Goal: Check status: Check status

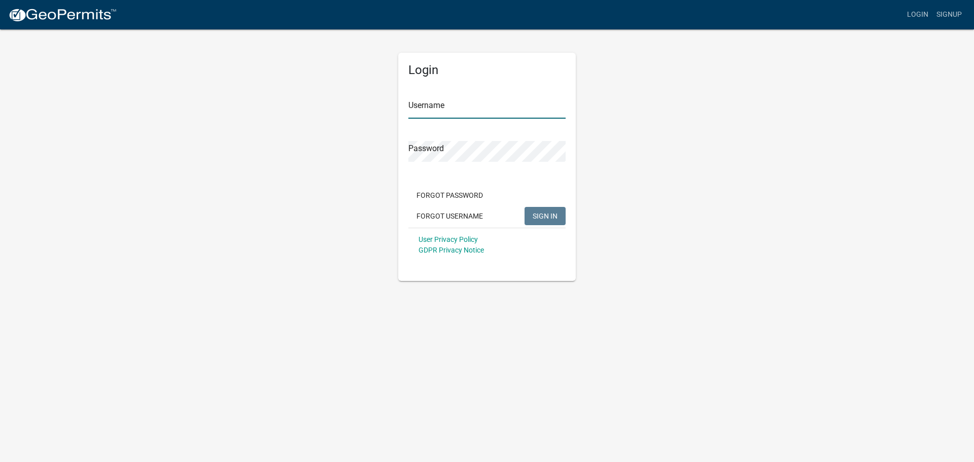
click at [447, 112] on input "Username" at bounding box center [487, 108] width 157 height 21
type input "[EMAIL_ADDRESS][DOMAIN_NAME]"
click at [525, 207] on button "SIGN IN" at bounding box center [545, 216] width 41 height 18
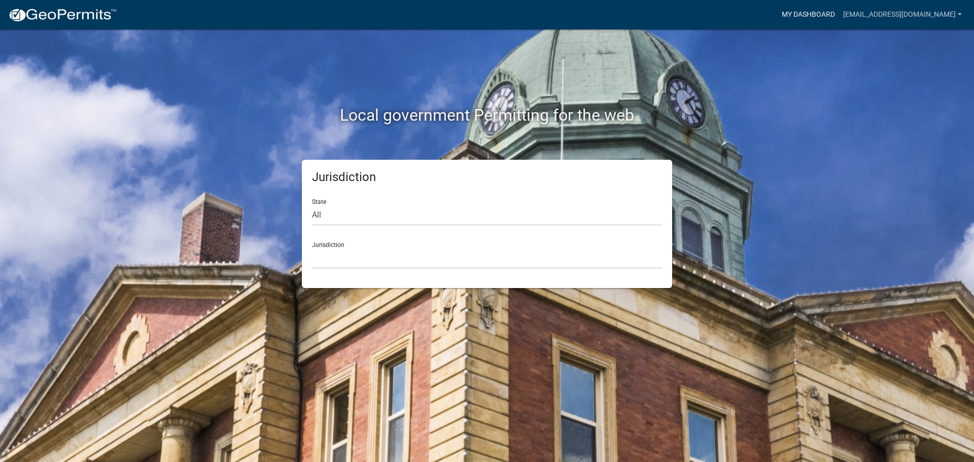
click at [779, 13] on link "My Dashboard" at bounding box center [808, 14] width 61 height 19
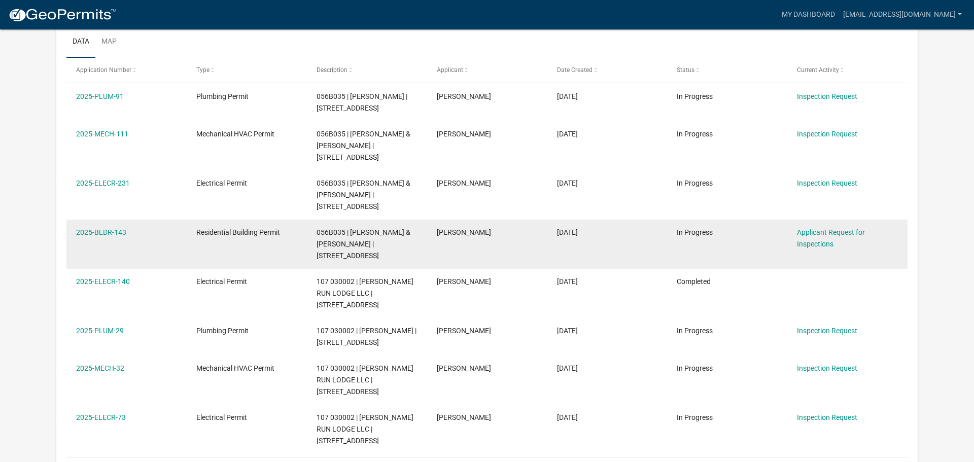
scroll to position [151, 0]
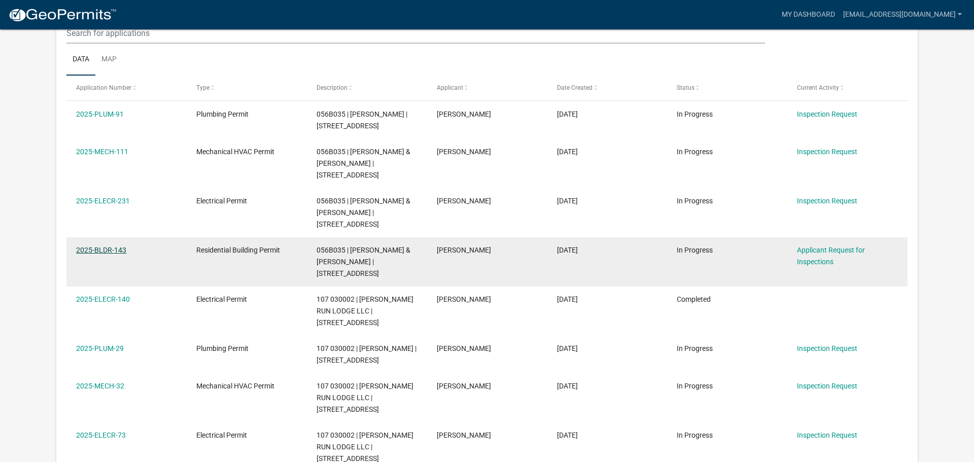
click at [108, 246] on link "2025-BLDR-143" at bounding box center [101, 250] width 50 height 8
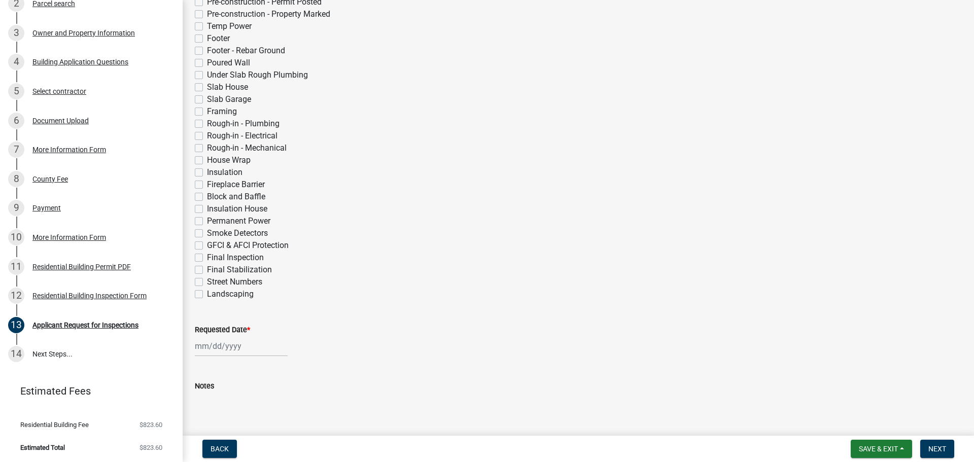
scroll to position [192, 0]
click at [93, 294] on div "Residential Building Inspection Form" at bounding box center [89, 294] width 114 height 7
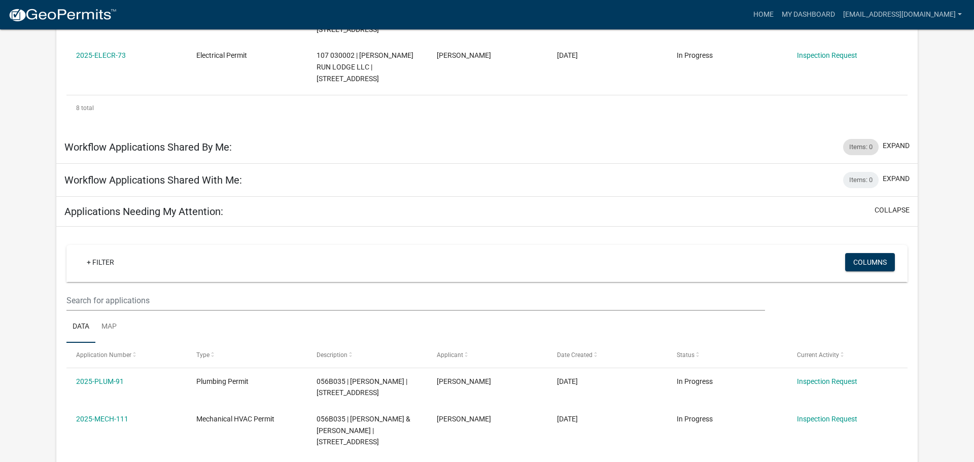
scroll to position [533, 0]
